Goal: Task Accomplishment & Management: Use online tool/utility

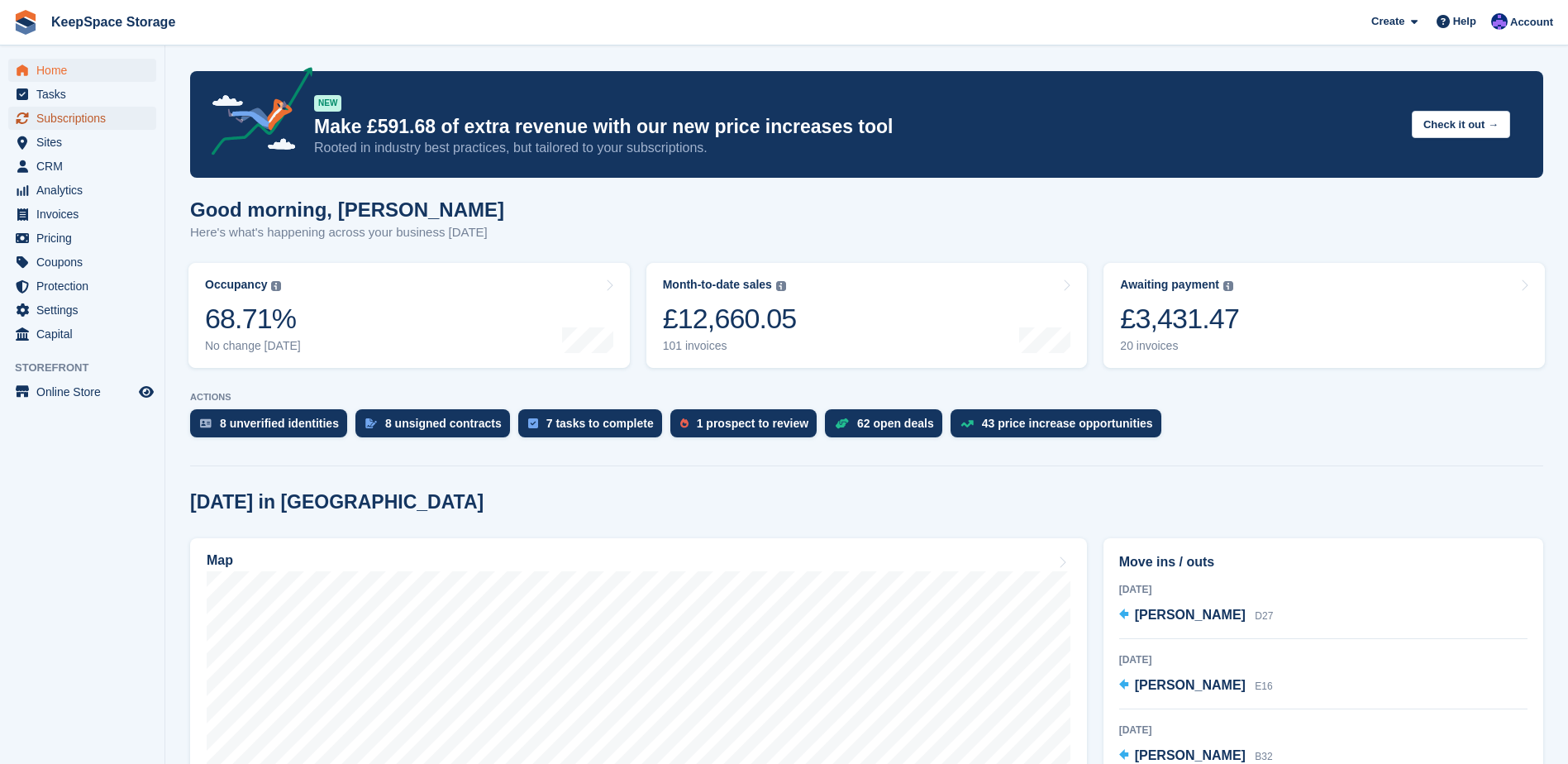
click at [95, 114] on span "Subscriptions" at bounding box center [86, 118] width 100 height 23
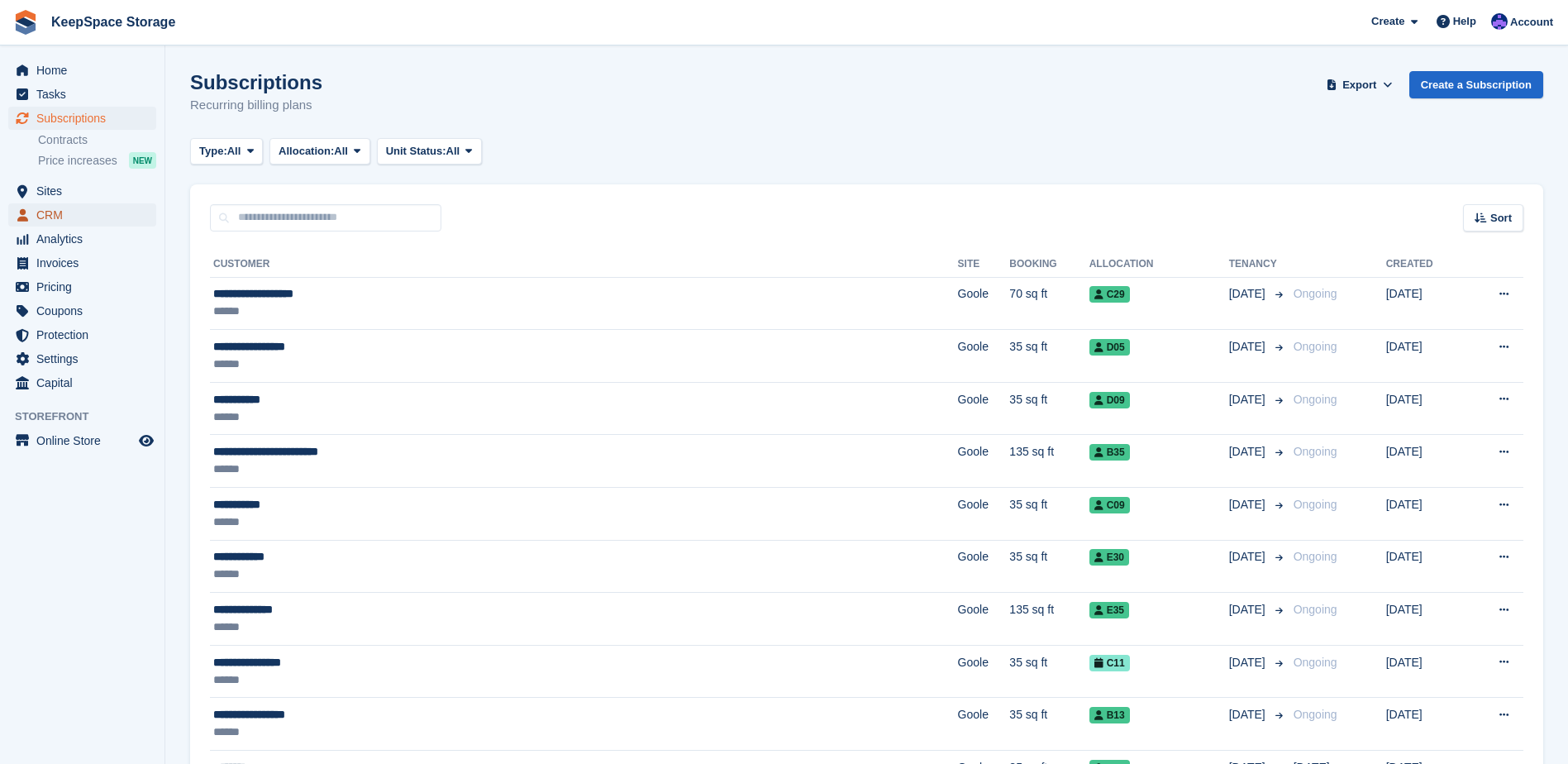
click at [77, 209] on span "CRM" at bounding box center [86, 214] width 100 height 23
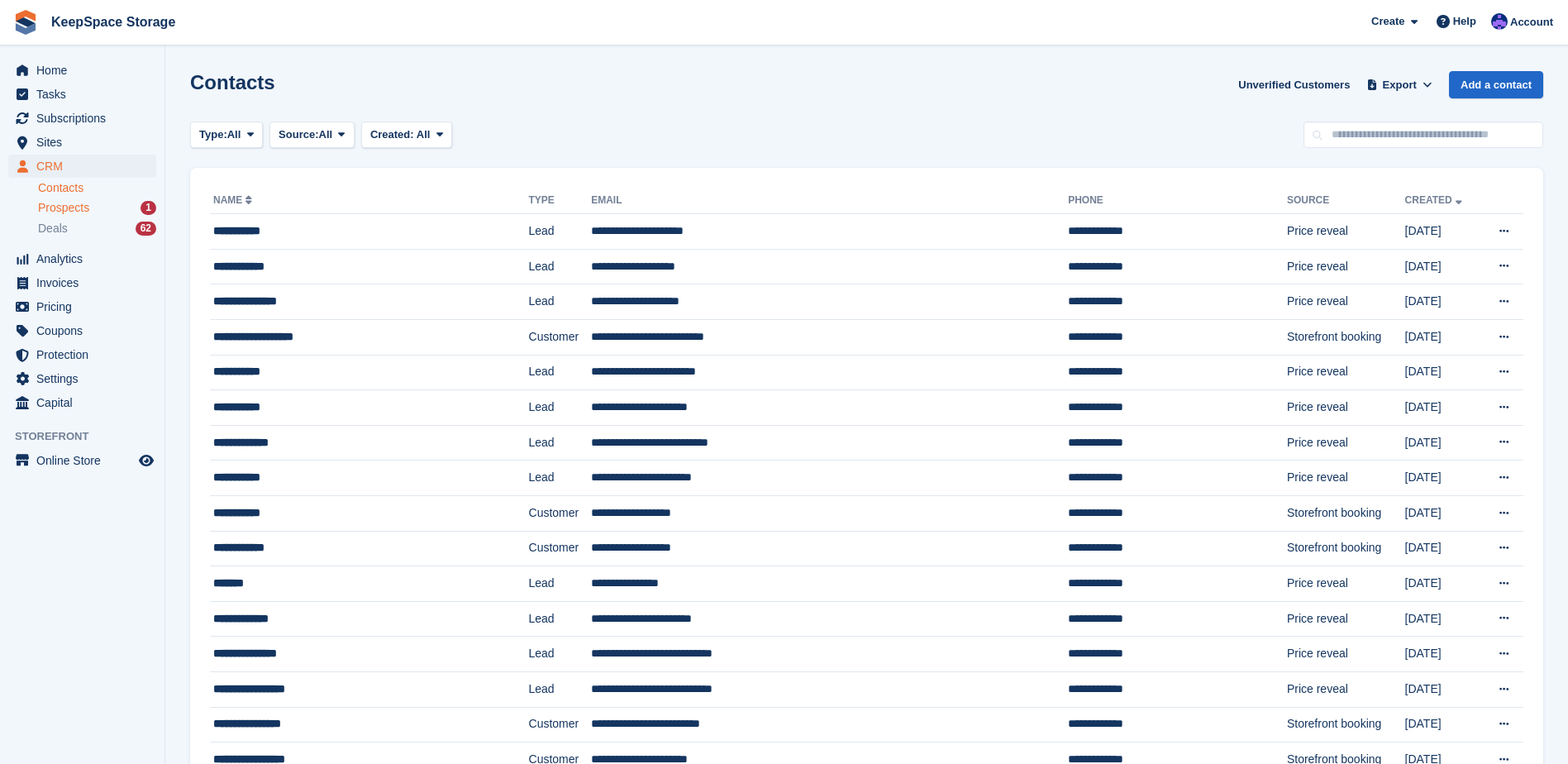
click at [135, 206] on div "Prospects 1" at bounding box center [97, 208] width 118 height 16
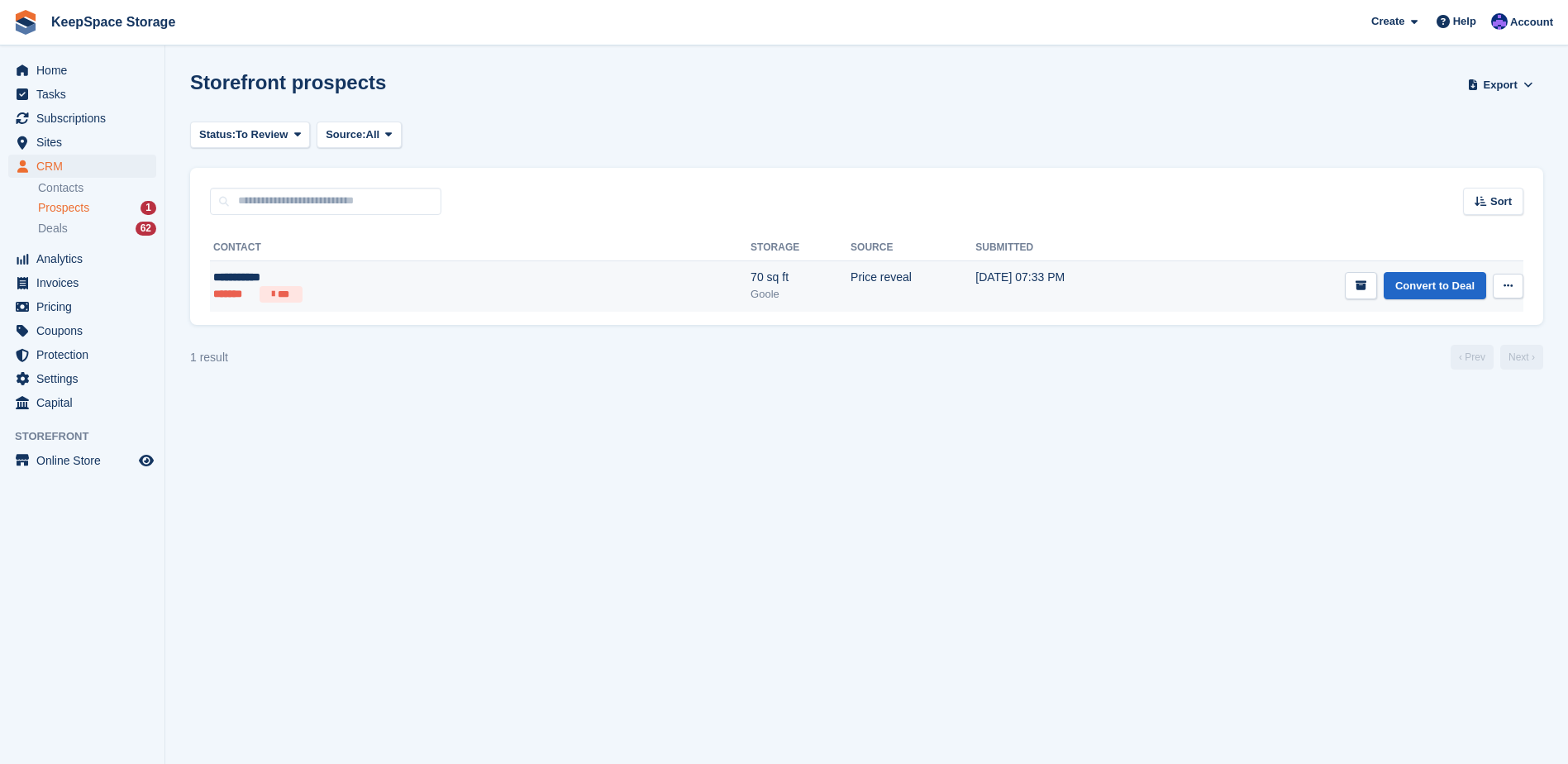
click at [361, 288] on ul "******* ***" at bounding box center [343, 294] width 261 height 17
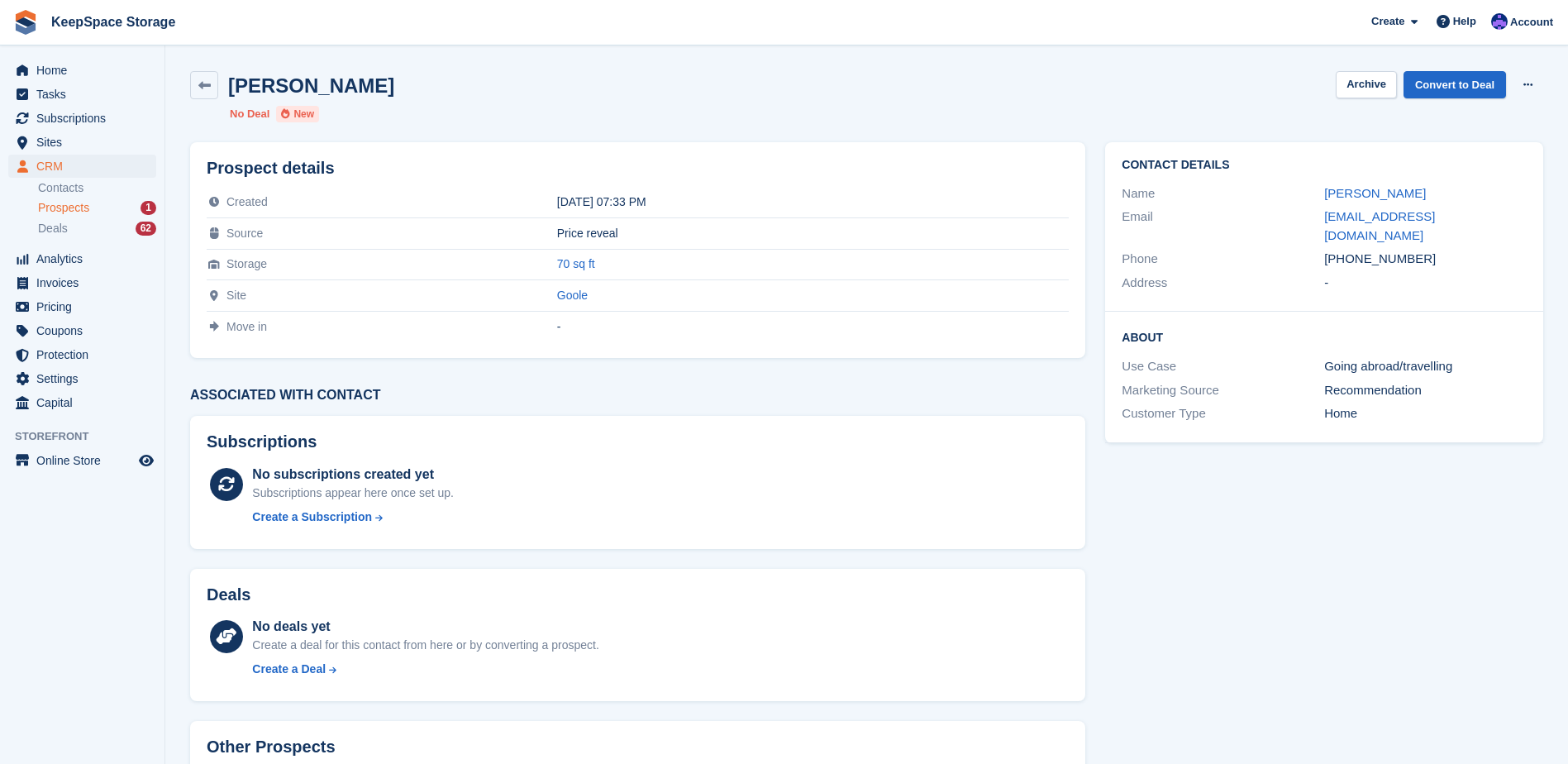
click at [107, 208] on div "Prospects 1" at bounding box center [97, 208] width 118 height 16
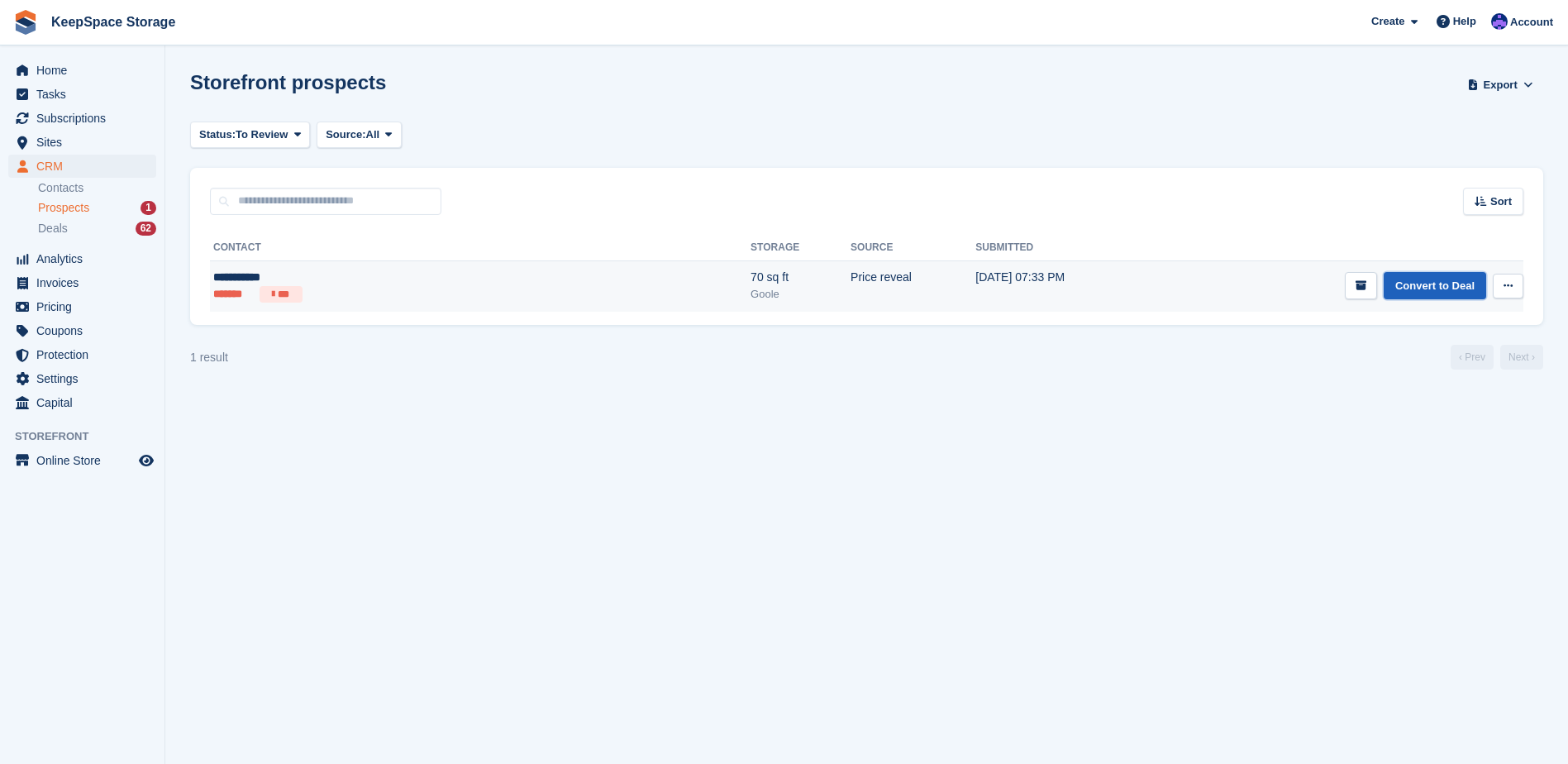
click at [1420, 284] on link "Convert to Deal" at bounding box center [1435, 285] width 102 height 27
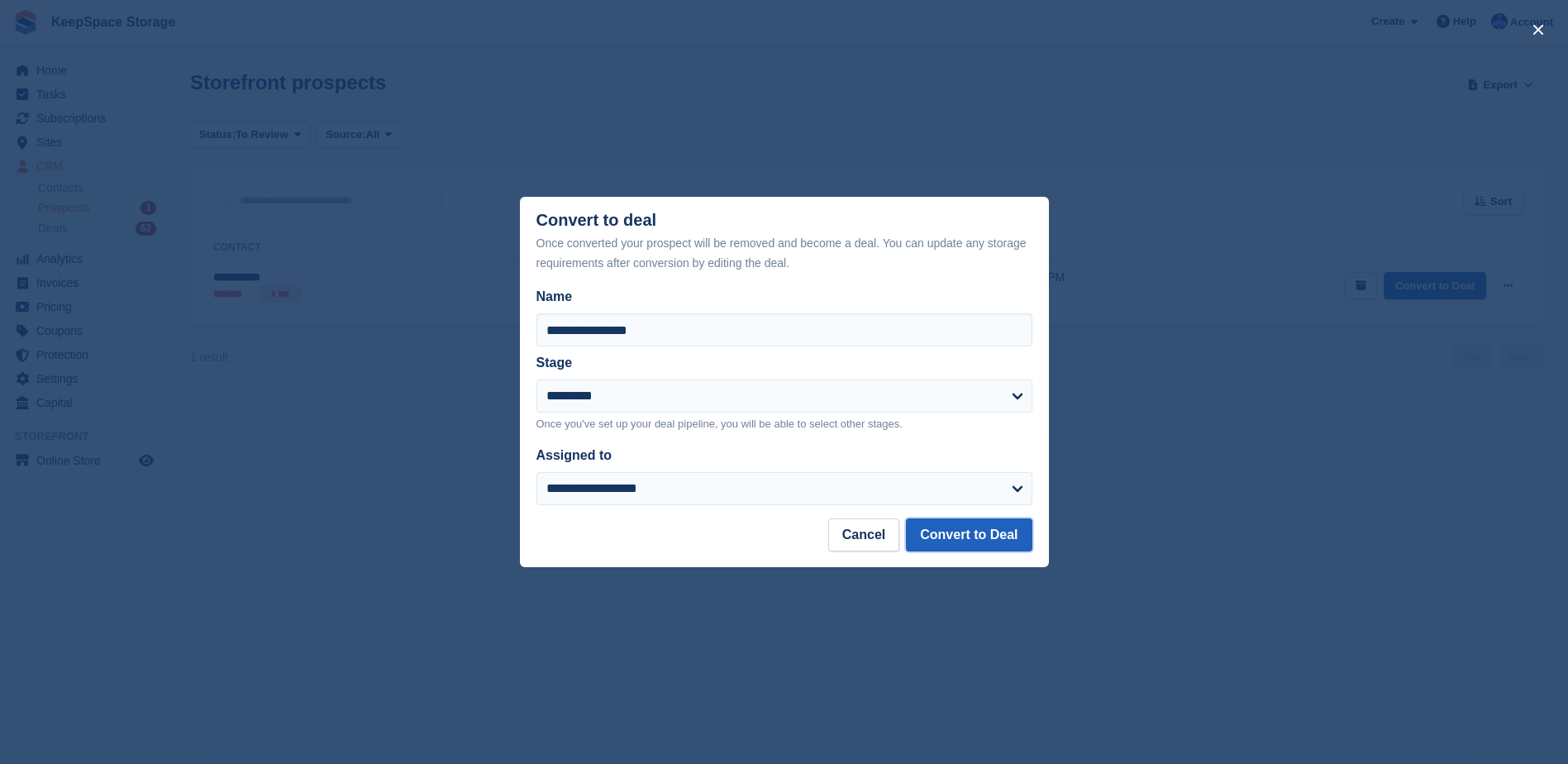
click at [975, 528] on button "Convert to Deal" at bounding box center [968, 535] width 126 height 34
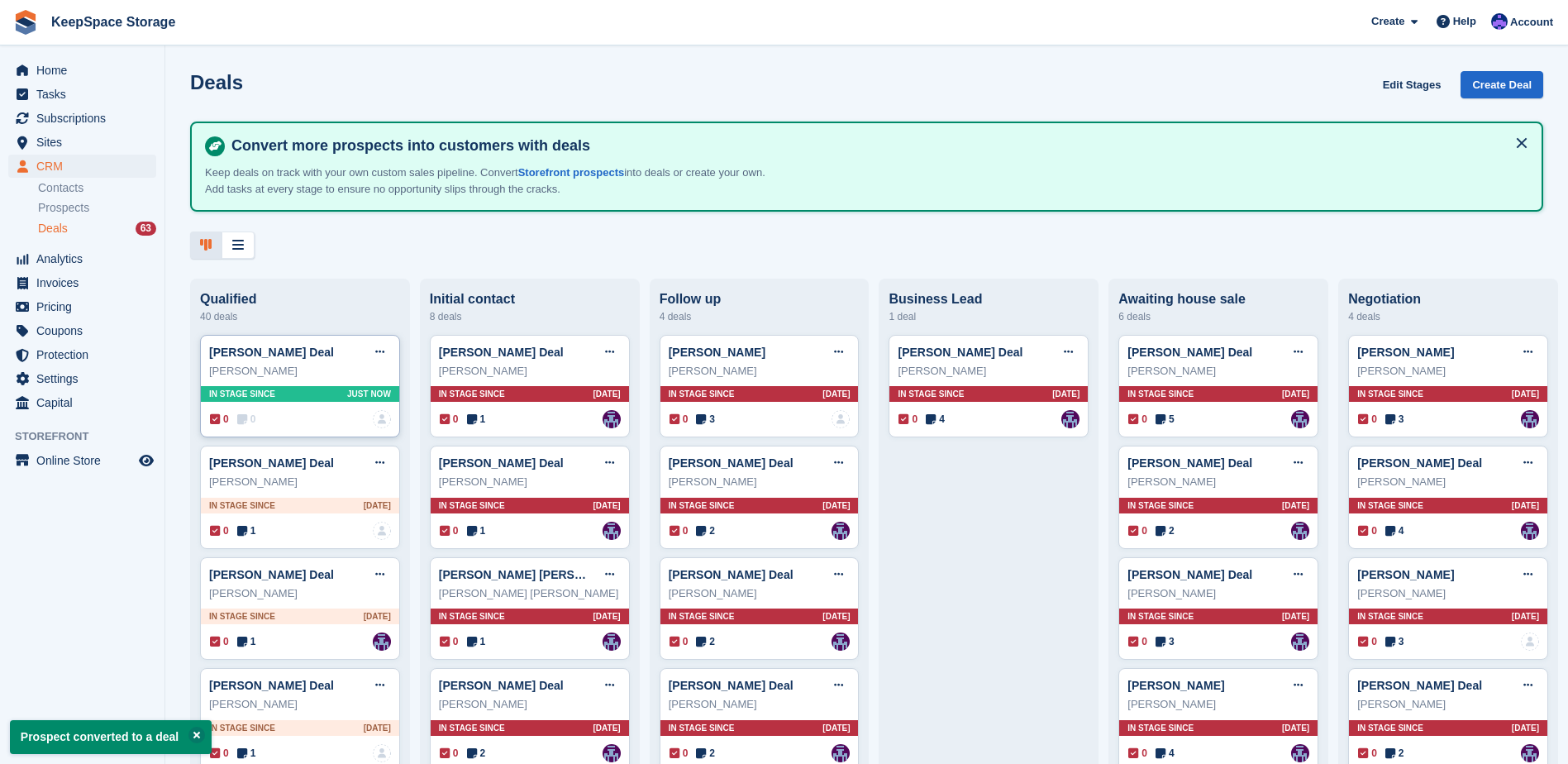
click at [325, 398] on div "In stage since Just now" at bounding box center [300, 394] width 198 height 16
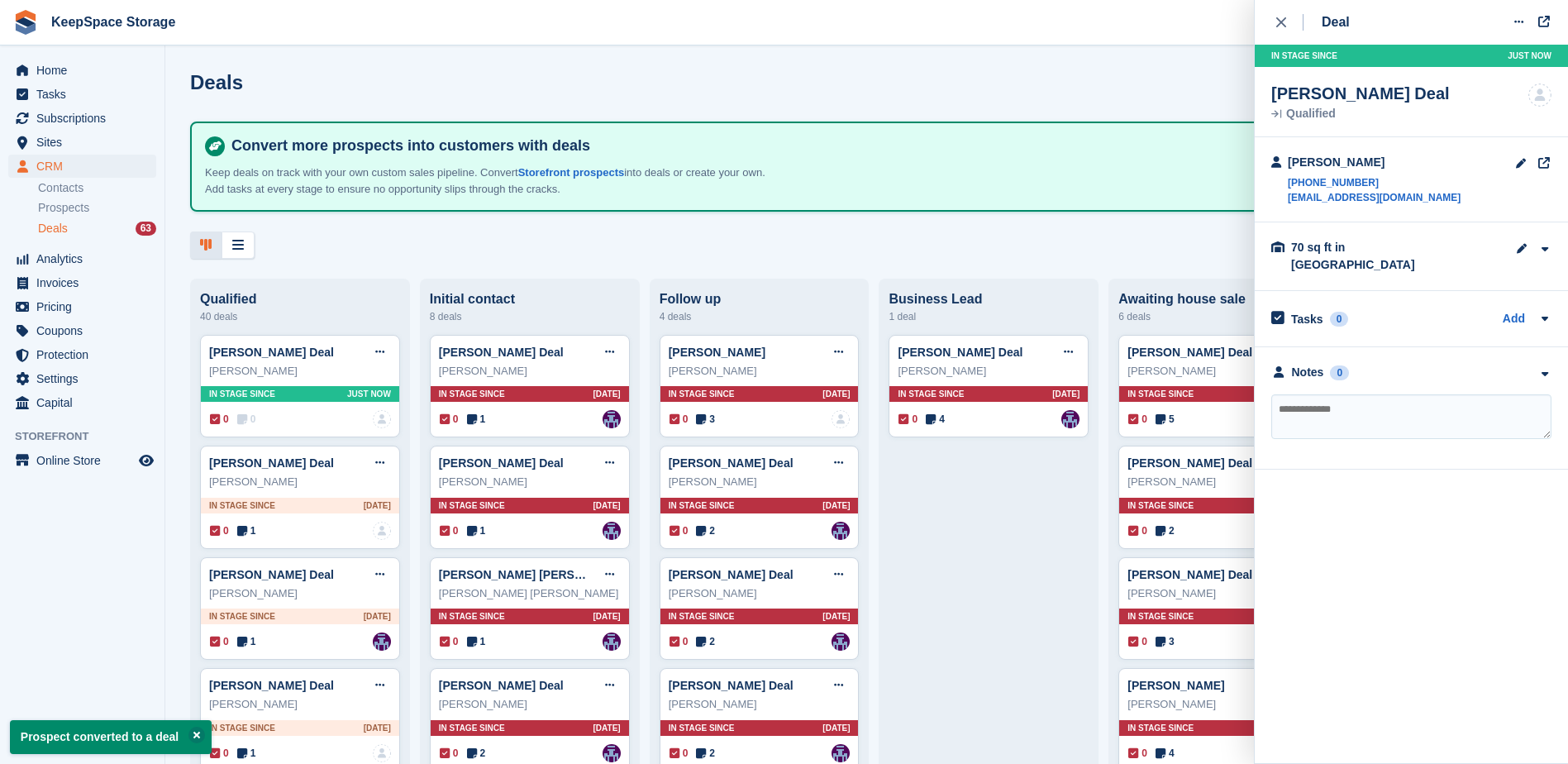
click at [1334, 395] on textarea at bounding box center [1411, 417] width 280 height 45
type textarea "**********"
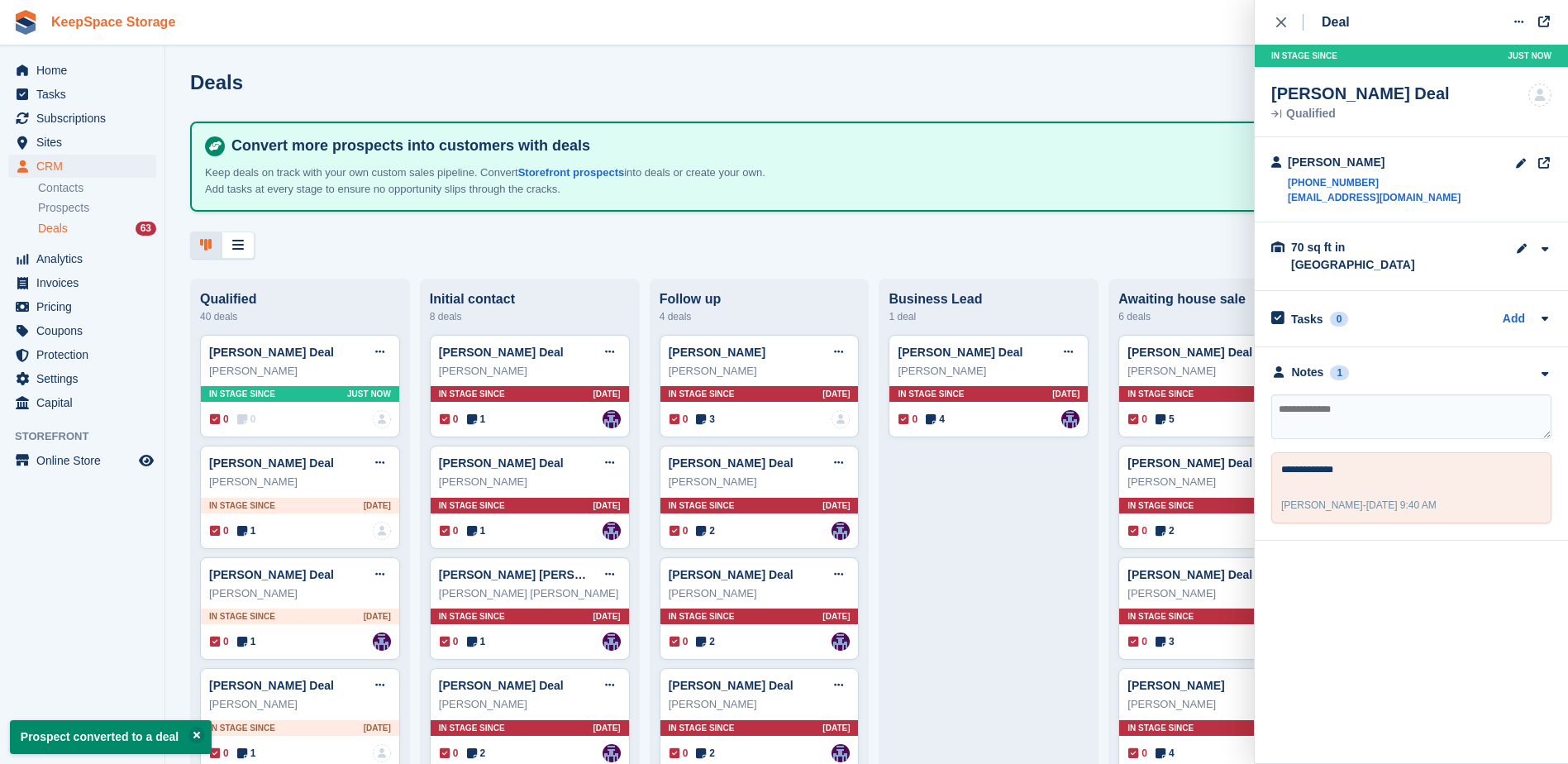
click at [71, 35] on link "KeepSpace Storage" at bounding box center [113, 21] width 137 height 27
